Goal: Transaction & Acquisition: Purchase product/service

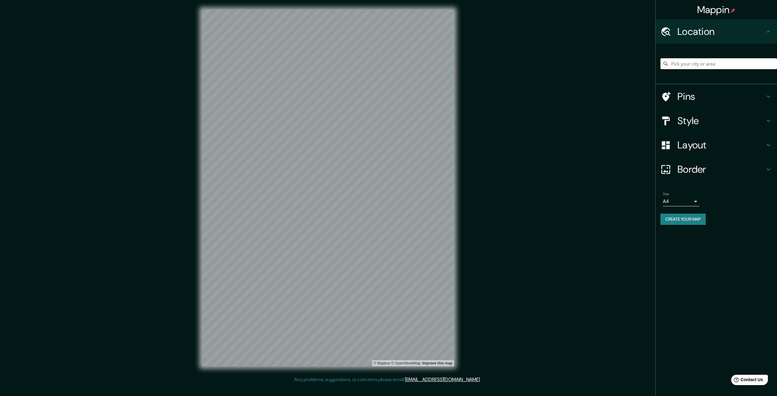
click at [691, 62] on input "Pick your city or area" at bounding box center [719, 63] width 117 height 11
type input "[GEOGRAPHIC_DATA], [GEOGRAPHIC_DATA]"
click at [671, 201] on body "Mappin Location [GEOGRAPHIC_DATA], [GEOGRAPHIC_DATA] [GEOGRAPHIC_DATA] [GEOGRAP…" at bounding box center [388, 198] width 777 height 396
click at [675, 227] on li "A3" at bounding box center [681, 225] width 36 height 11
click at [681, 199] on body "Mappin Location [GEOGRAPHIC_DATA], [GEOGRAPHIC_DATA] [GEOGRAPHIC_DATA] [GEOGRAP…" at bounding box center [388, 198] width 777 height 396
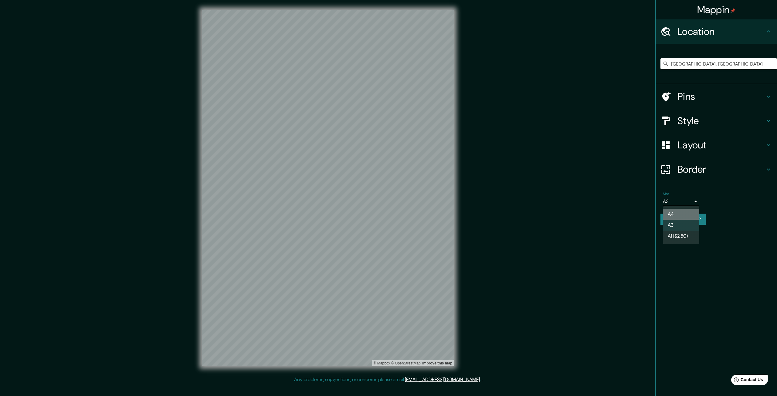
click at [674, 210] on li "A4" at bounding box center [681, 214] width 36 height 11
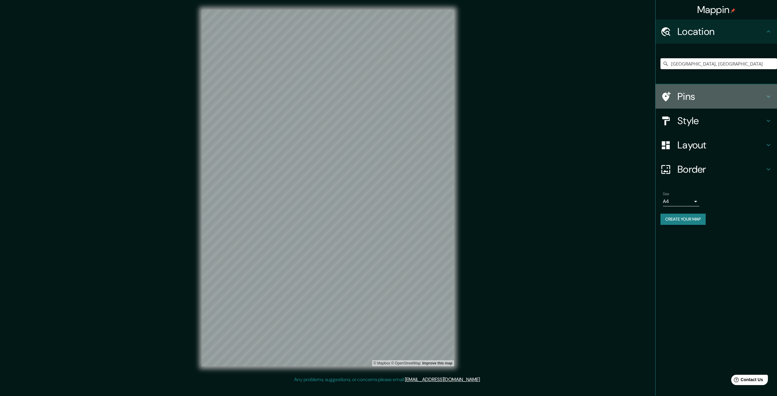
click at [687, 99] on h4 "Pins" at bounding box center [721, 96] width 87 height 12
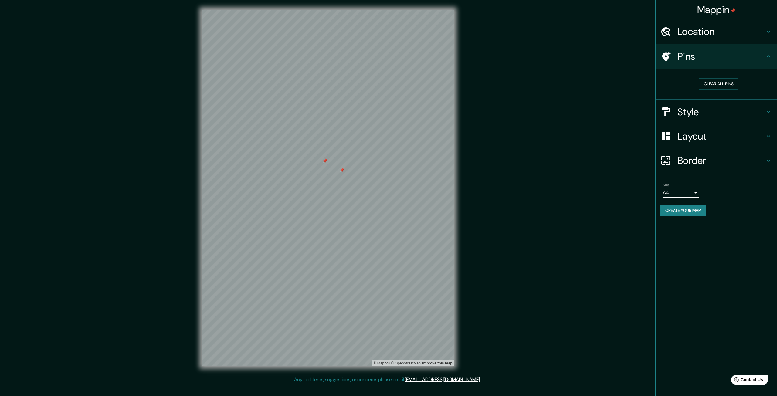
click at [667, 140] on icon at bounding box center [666, 136] width 11 height 11
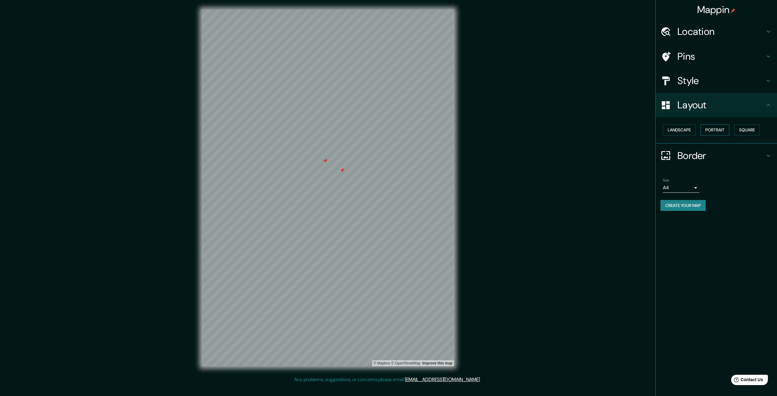
click at [719, 129] on button "Portrait" at bounding box center [715, 129] width 29 height 11
click at [705, 127] on button "Portrait" at bounding box center [715, 129] width 29 height 11
click at [683, 131] on button "Landscape" at bounding box center [679, 129] width 33 height 11
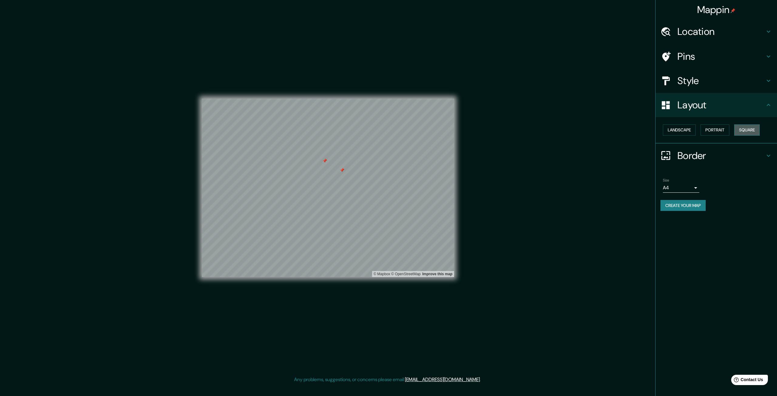
click at [753, 130] on button "Square" at bounding box center [747, 129] width 26 height 11
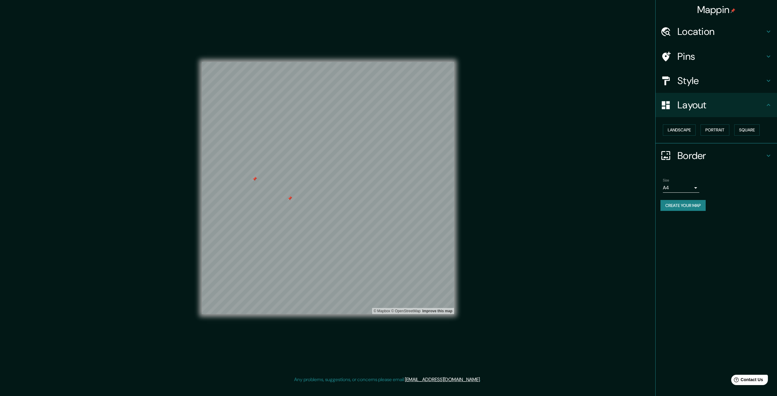
click at [690, 157] on h4 "Border" at bounding box center [721, 156] width 87 height 12
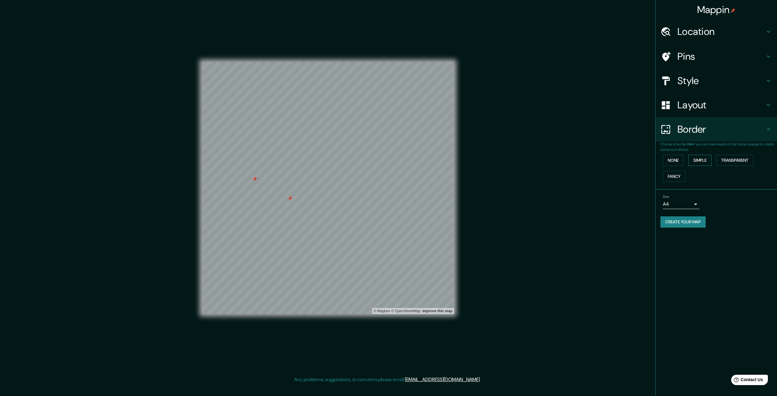
click at [705, 161] on button "Simple" at bounding box center [700, 160] width 23 height 11
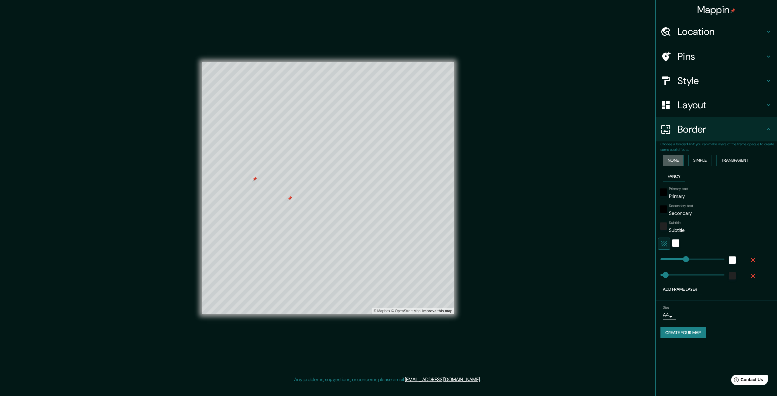
click at [674, 160] on button "None" at bounding box center [673, 160] width 21 height 11
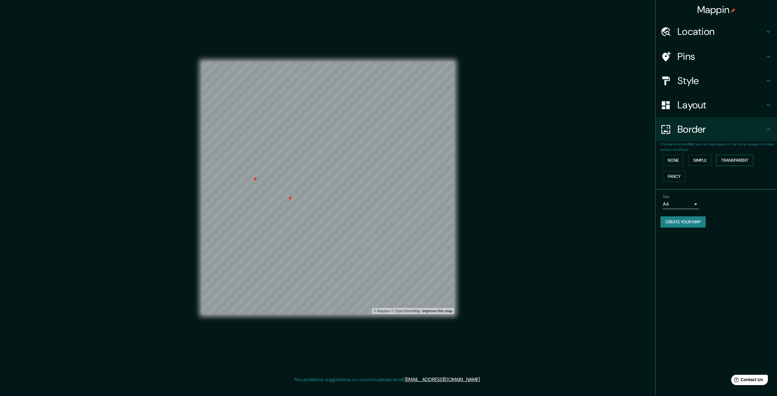
click at [733, 162] on button "Transparent" at bounding box center [734, 160] width 37 height 11
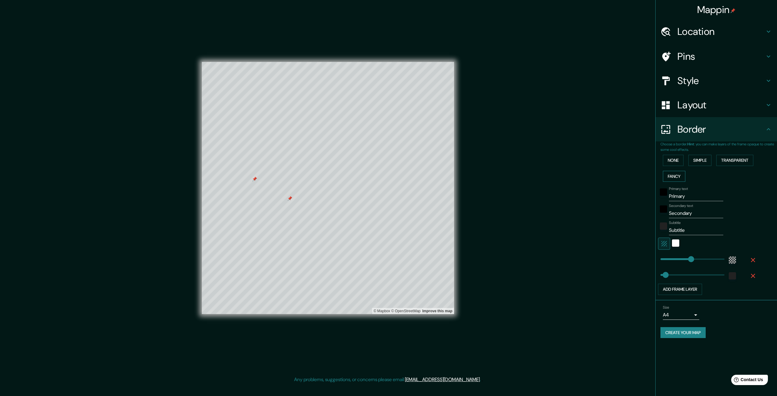
click at [677, 176] on button "Fancy" at bounding box center [674, 176] width 22 height 11
click at [679, 163] on button "None" at bounding box center [673, 160] width 21 height 11
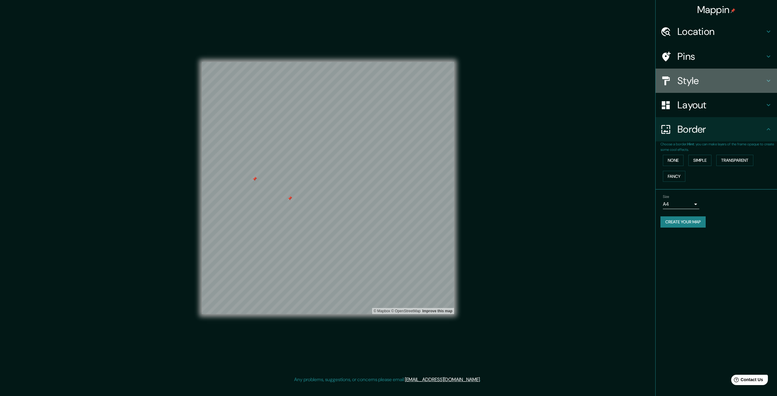
click at [707, 83] on h4 "Style" at bounding box center [721, 81] width 87 height 12
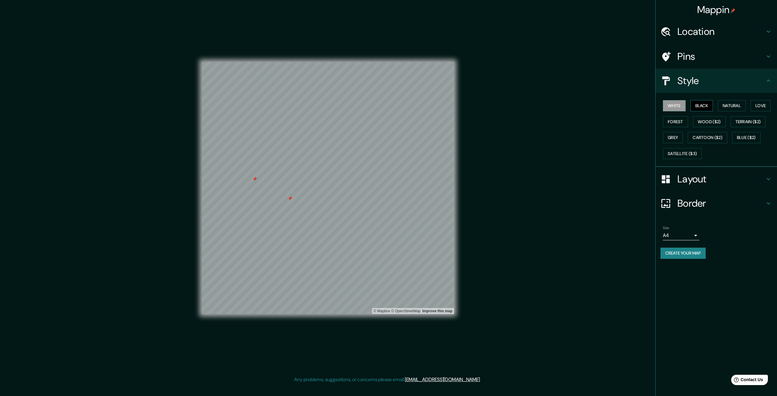
click at [704, 103] on button "Black" at bounding box center [702, 105] width 23 height 11
click at [739, 106] on button "Natural" at bounding box center [732, 105] width 28 height 11
click at [759, 107] on button "Love" at bounding box center [761, 105] width 20 height 11
click at [740, 123] on button "Terrain ($2)" at bounding box center [748, 121] width 35 height 11
click at [715, 123] on button "Wood ($2)" at bounding box center [709, 121] width 33 height 11
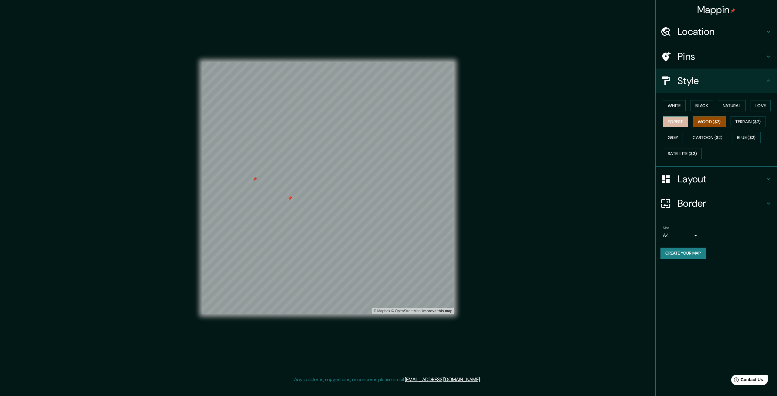
click at [675, 123] on button "Forest" at bounding box center [675, 121] width 25 height 11
click at [678, 136] on button "Grey" at bounding box center [673, 137] width 20 height 11
click at [715, 136] on button "Cartoon ($2)" at bounding box center [707, 137] width 39 height 11
click at [744, 139] on button "Blue ($2)" at bounding box center [746, 137] width 29 height 11
click at [677, 155] on button "Satellite ($3)" at bounding box center [682, 153] width 39 height 11
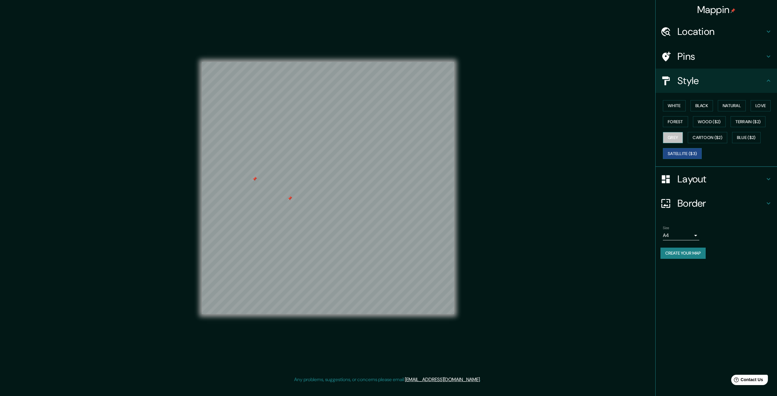
click at [675, 138] on button "Grey" at bounding box center [673, 137] width 20 height 11
click at [679, 151] on button "Satellite ($3)" at bounding box center [682, 153] width 39 height 11
click at [682, 121] on button "Forest" at bounding box center [675, 121] width 25 height 11
click at [682, 111] on button "White" at bounding box center [674, 105] width 23 height 11
